Goal: Obtain resource: Obtain resource

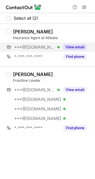
click at [69, 45] on button "View email" at bounding box center [75, 47] width 24 height 6
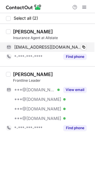
click at [87, 48] on div "niki1024@hotmail.com Verified Copy" at bounding box center [46, 47] width 81 height 10
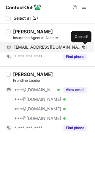
click at [85, 47] on span at bounding box center [84, 47] width 5 height 5
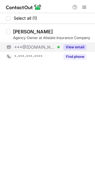
click at [74, 47] on button "View email" at bounding box center [75, 47] width 24 height 6
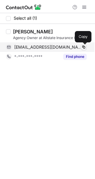
click at [82, 47] on span at bounding box center [84, 47] width 5 height 5
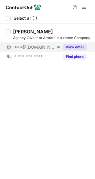
click at [77, 45] on button "View email" at bounding box center [75, 47] width 24 height 6
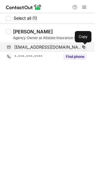
click at [84, 45] on span at bounding box center [84, 47] width 5 height 5
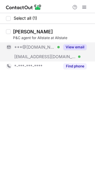
click at [74, 49] on button "View email" at bounding box center [75, 47] width 24 height 6
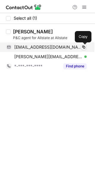
click at [84, 47] on span at bounding box center [84, 47] width 5 height 5
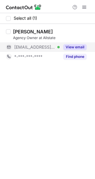
click at [75, 47] on button "View email" at bounding box center [75, 47] width 24 height 6
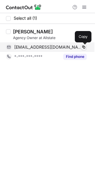
click at [86, 47] on button at bounding box center [84, 47] width 6 height 6
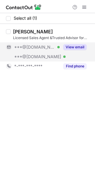
click at [69, 45] on button "View email" at bounding box center [75, 47] width 24 height 6
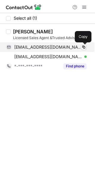
click at [86, 48] on button at bounding box center [84, 47] width 6 height 6
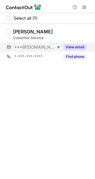
click at [86, 46] on button "View email" at bounding box center [75, 47] width 24 height 6
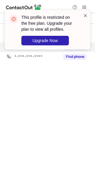
click at [86, 16] on span at bounding box center [85, 16] width 5 height 6
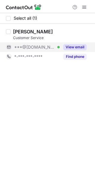
click at [85, 3] on div at bounding box center [47, 6] width 95 height 13
click at [81, 7] on button at bounding box center [84, 7] width 7 height 7
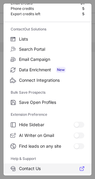
scroll to position [69, 0]
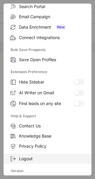
click at [38, 156] on span "Logout" at bounding box center [52, 158] width 66 height 5
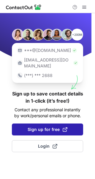
click at [46, 126] on span "Sign up for free" at bounding box center [48, 129] width 40 height 6
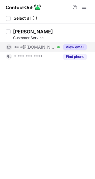
click at [73, 45] on button "View email" at bounding box center [75, 47] width 24 height 6
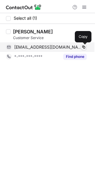
click at [83, 46] on span at bounding box center [84, 47] width 5 height 5
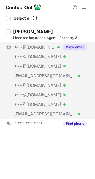
click at [73, 46] on button "View email" at bounding box center [75, 47] width 24 height 6
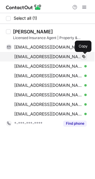
click at [83, 55] on span at bounding box center [84, 56] width 5 height 5
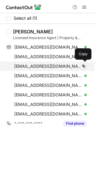
click at [87, 63] on div "[EMAIL_ADDRESS][DOMAIN_NAME] Verified" at bounding box center [50, 65] width 73 height 5
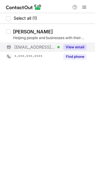
click at [74, 46] on button "View email" at bounding box center [75, 47] width 24 height 6
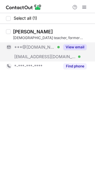
click at [71, 46] on button "View email" at bounding box center [75, 47] width 24 height 6
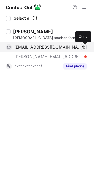
click at [83, 46] on span at bounding box center [84, 47] width 5 height 5
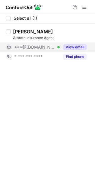
click at [71, 47] on button "View email" at bounding box center [75, 47] width 24 height 6
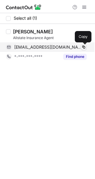
click at [83, 45] on span at bounding box center [84, 47] width 5 height 5
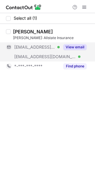
click at [73, 45] on button "View email" at bounding box center [75, 47] width 24 height 6
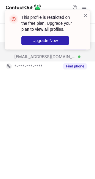
click at [89, 13] on div "This profile is restricted on the free plan. Upgrade your plan to view all prof…" at bounding box center [48, 29] width 86 height 39
click at [86, 15] on span at bounding box center [85, 16] width 5 height 6
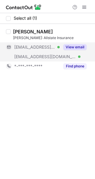
click at [84, 5] on div "This profile is restricted on the free plan. Upgrade your plan to view all prof…" at bounding box center [47, 32] width 95 height 56
click at [84, 6] on span at bounding box center [84, 7] width 5 height 5
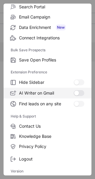
scroll to position [69, 0]
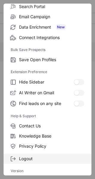
click at [25, 157] on span "Logout" at bounding box center [52, 158] width 66 height 5
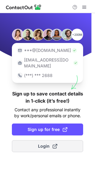
click at [36, 142] on button "Login" at bounding box center [48, 146] width 72 height 12
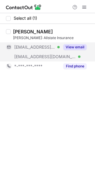
click at [74, 46] on button "View email" at bounding box center [75, 47] width 24 height 6
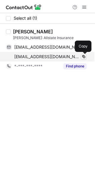
click at [84, 56] on span at bounding box center [84, 56] width 5 height 5
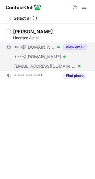
click at [77, 46] on button "View email" at bounding box center [75, 47] width 24 height 6
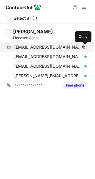
click at [85, 47] on span at bounding box center [84, 47] width 5 height 5
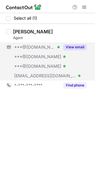
click at [75, 47] on button "View email" at bounding box center [75, 47] width 24 height 6
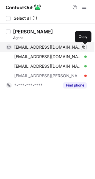
click at [85, 46] on span at bounding box center [84, 47] width 5 height 5
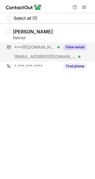
click at [78, 45] on button "View email" at bounding box center [75, 47] width 24 height 6
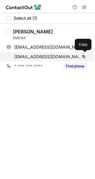
click at [84, 53] on div "lmeek@allstate.com Verified Copy" at bounding box center [46, 57] width 81 height 10
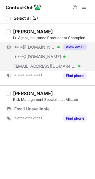
click at [79, 45] on button "View email" at bounding box center [75, 47] width 24 height 6
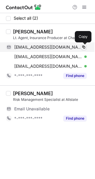
click at [83, 46] on span at bounding box center [84, 47] width 5 height 5
